Goal: Task Accomplishment & Management: Manage account settings

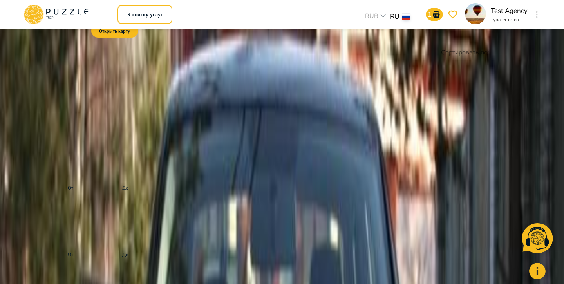
scroll to position [3, 0]
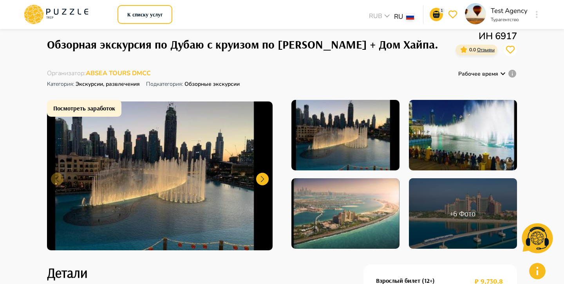
scroll to position [27, 0]
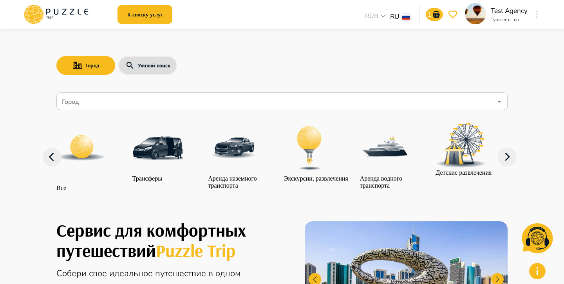
click at [532, 16] on div at bounding box center [536, 14] width 9 height 14
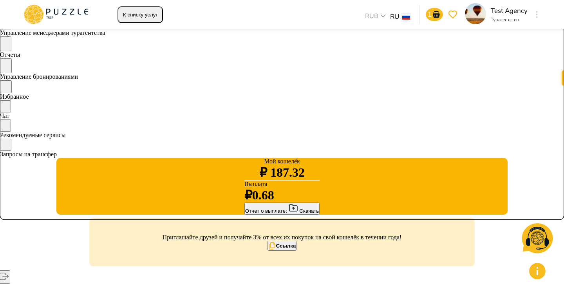
scroll to position [65, 0]
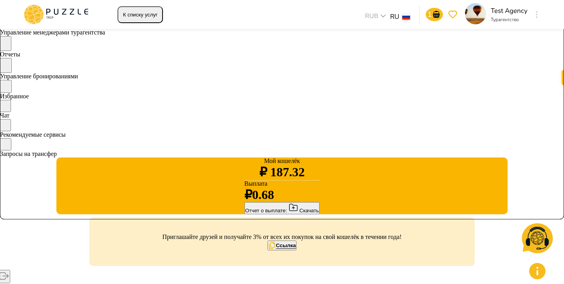
click at [539, 17] on div at bounding box center [536, 14] width 9 height 14
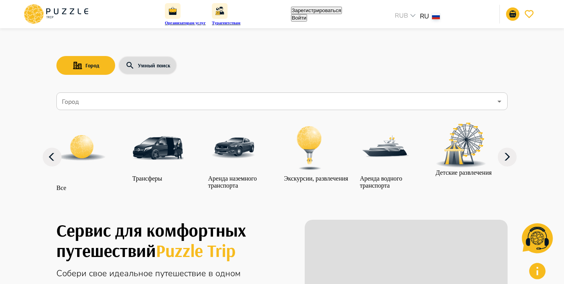
click at [307, 22] on button "Войти" at bounding box center [299, 17] width 16 height 7
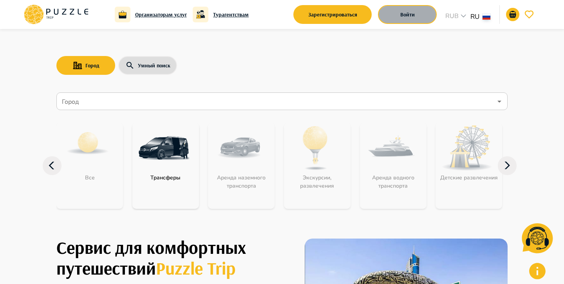
click at [418, 18] on button "Войти" at bounding box center [407, 14] width 59 height 19
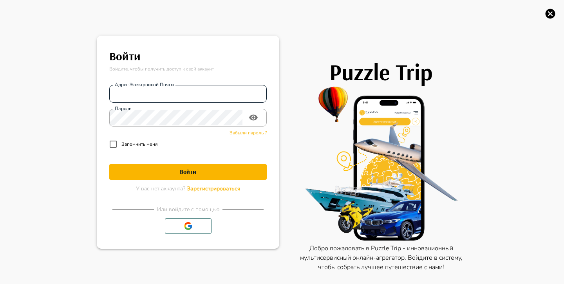
click at [193, 90] on input "Адрес электронной почты" at bounding box center [187, 94] width 157 height 16
type input "*"
